Goal: Transaction & Acquisition: Subscribe to service/newsletter

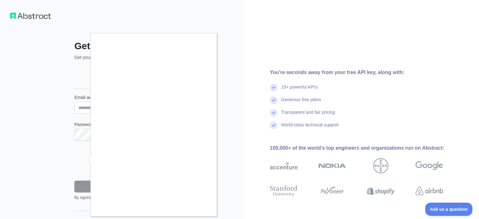
click at [265, 36] on div at bounding box center [239, 109] width 479 height 219
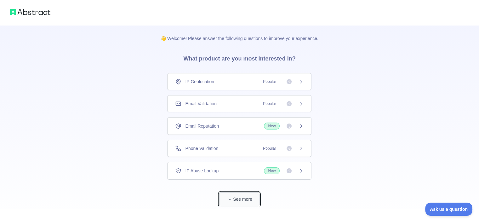
click at [247, 199] on button "See more" at bounding box center [239, 199] width 40 height 14
click at [211, 104] on span "Email Validation" at bounding box center [200, 104] width 31 height 6
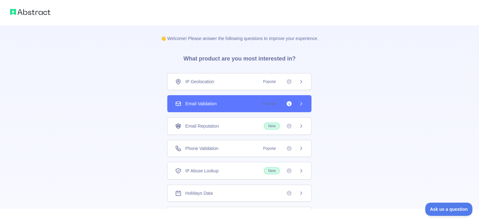
click at [299, 107] on span "Popular" at bounding box center [281, 104] width 44 height 6
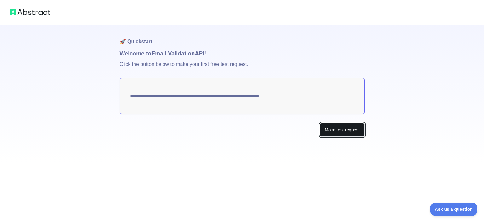
click at [348, 133] on button "Make test request" at bounding box center [342, 130] width 44 height 14
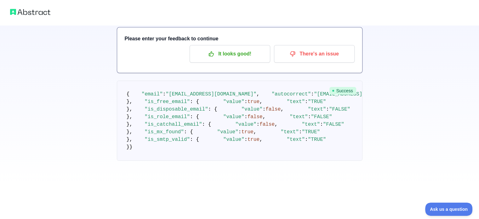
scroll to position [199, 0]
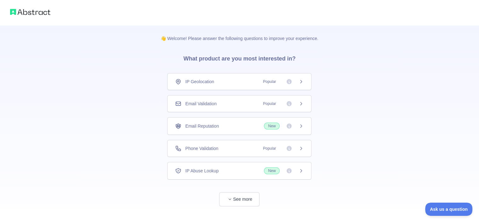
click at [303, 150] on icon at bounding box center [301, 148] width 5 height 5
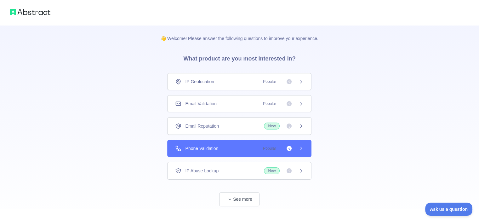
click at [303, 150] on icon at bounding box center [301, 148] width 5 height 5
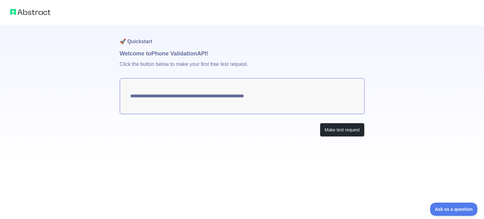
click at [159, 98] on textarea "**********" at bounding box center [242, 96] width 245 height 36
click at [344, 132] on button "Make test request" at bounding box center [342, 130] width 44 height 14
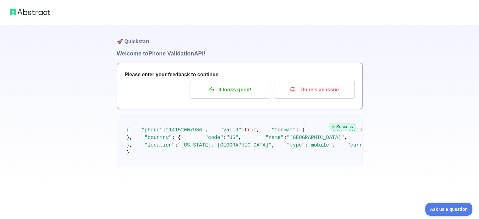
scroll to position [63, 0]
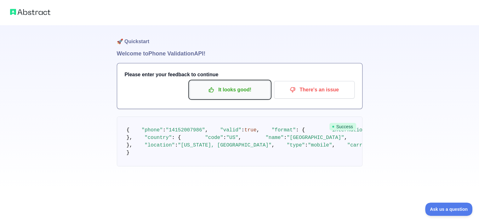
click at [229, 84] on p "It looks good!" at bounding box center [229, 89] width 71 height 11
